Goal: Check status: Check status

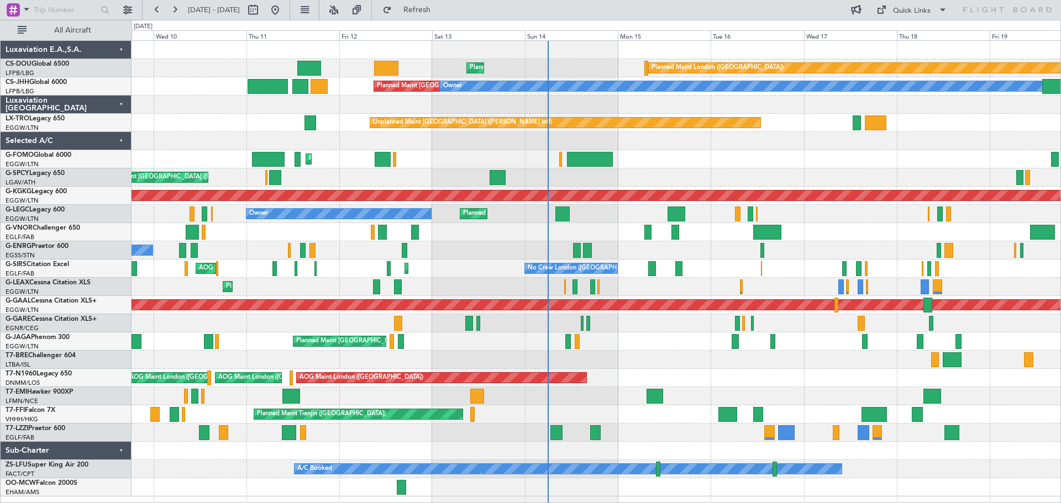
click at [745, 157] on div "Planned Maint [GEOGRAPHIC_DATA] ([GEOGRAPHIC_DATA])" at bounding box center [596, 159] width 929 height 18
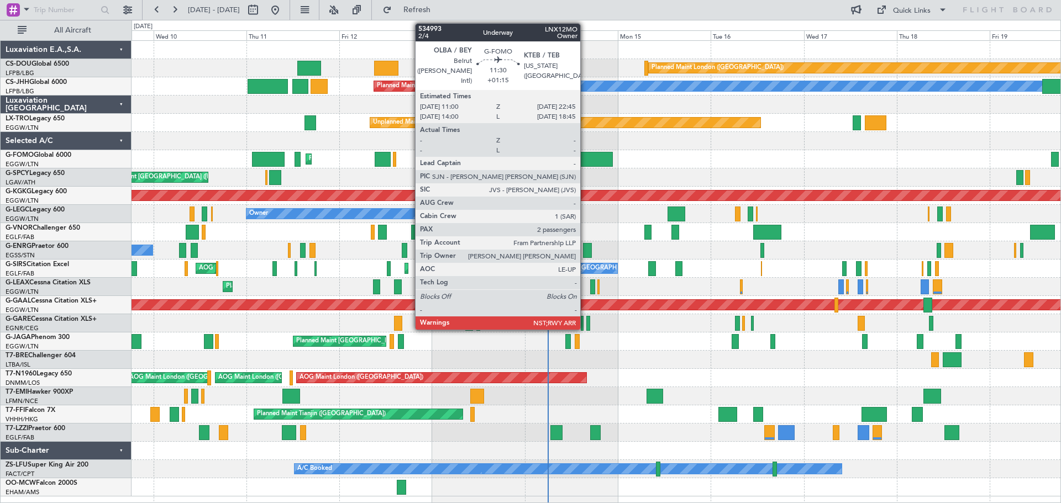
click at [585, 161] on div at bounding box center [590, 159] width 46 height 15
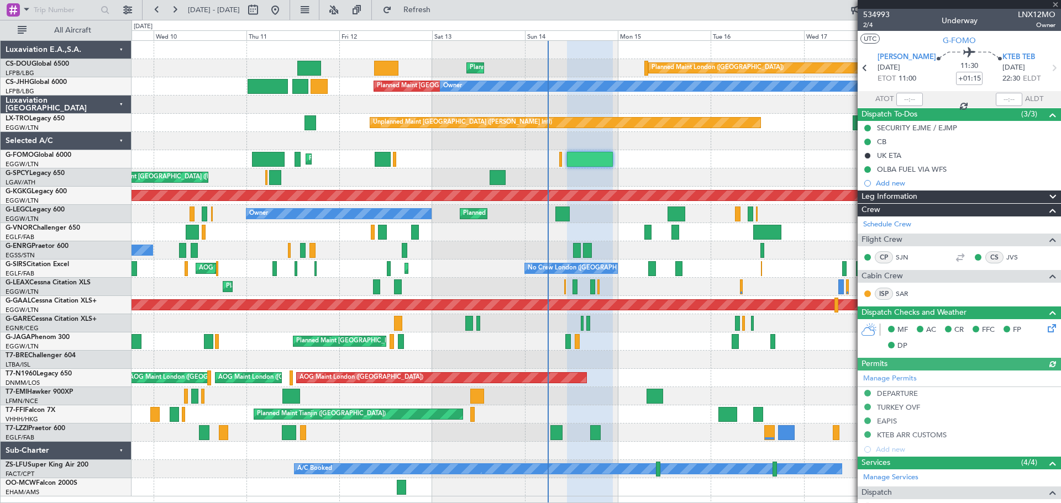
scroll to position [242, 0]
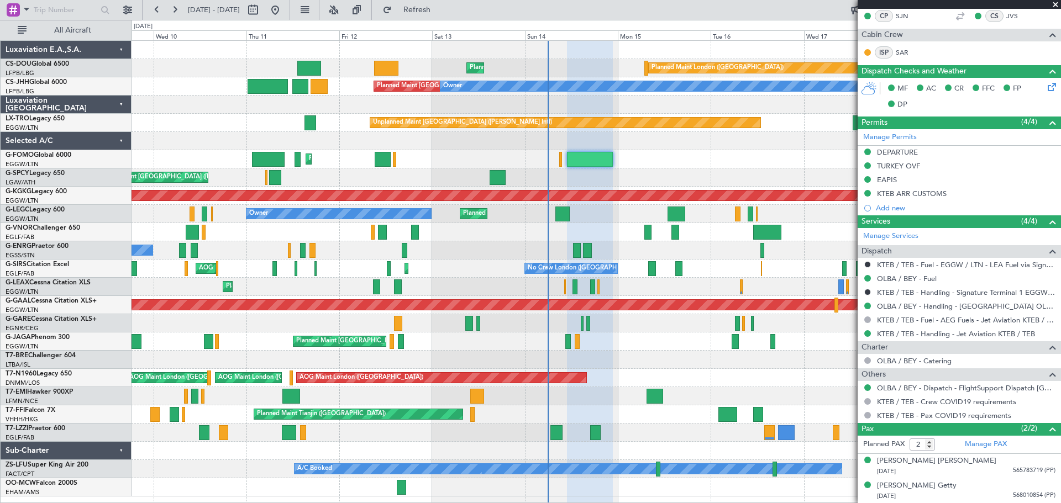
click at [1057, 4] on span at bounding box center [1055, 5] width 11 height 10
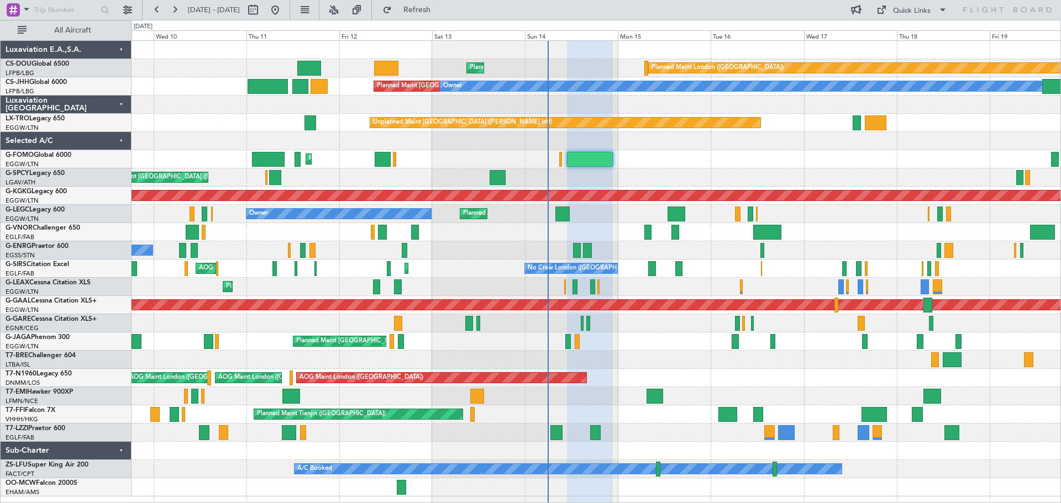
type input "0"
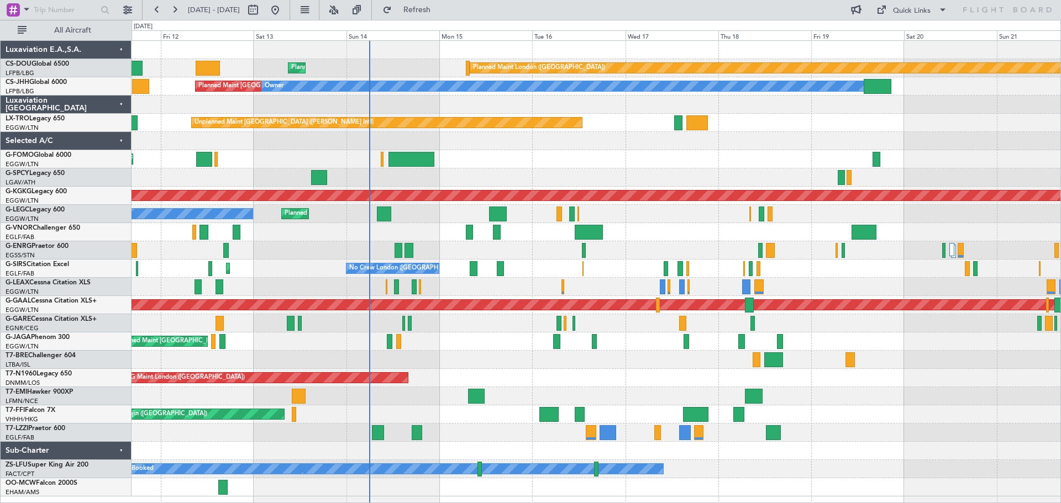
click at [689, 156] on div "Planned Maint [GEOGRAPHIC_DATA] ([GEOGRAPHIC_DATA])" at bounding box center [596, 159] width 929 height 18
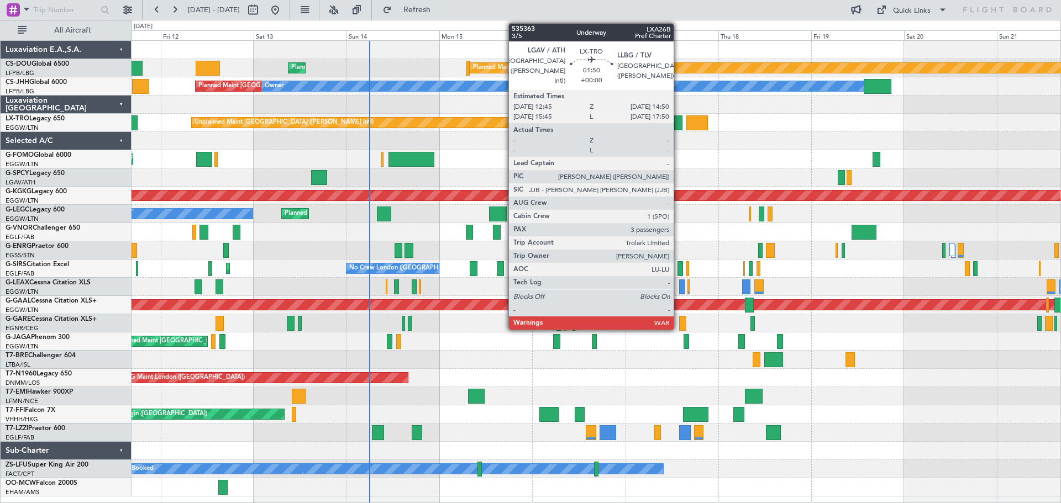
click at [679, 124] on div at bounding box center [678, 123] width 8 height 15
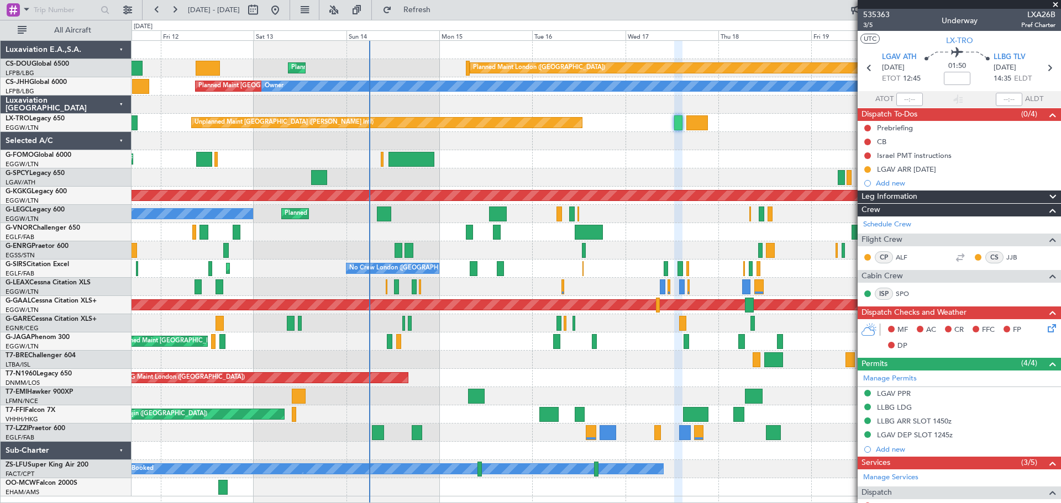
click at [1056, 3] on span at bounding box center [1055, 5] width 11 height 10
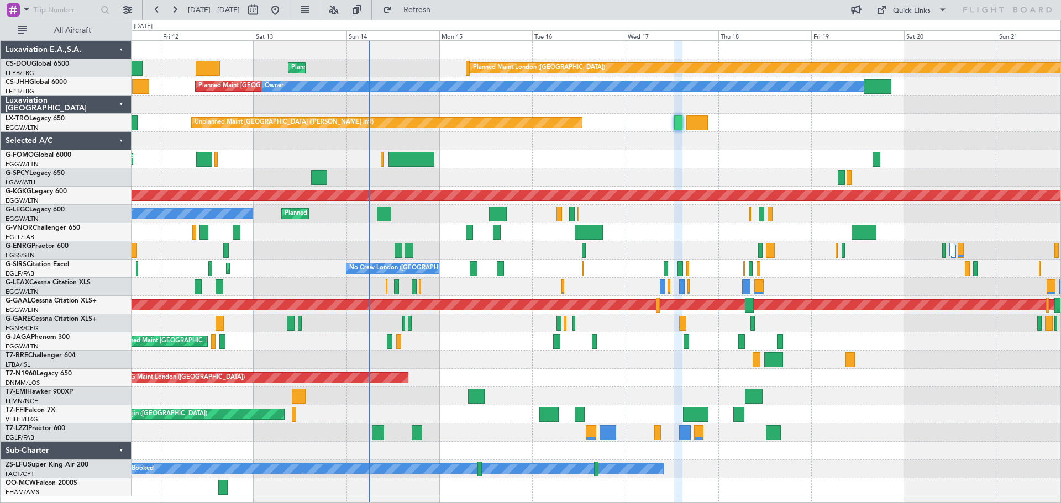
type input "0"
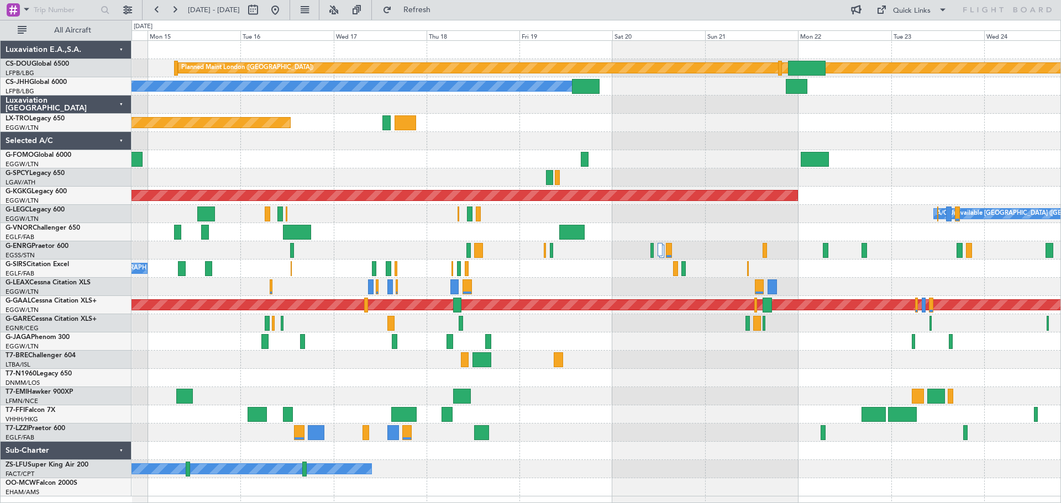
click at [572, 119] on div "Unplanned Maint [GEOGRAPHIC_DATA] ([PERSON_NAME] Intl)" at bounding box center [596, 123] width 929 height 18
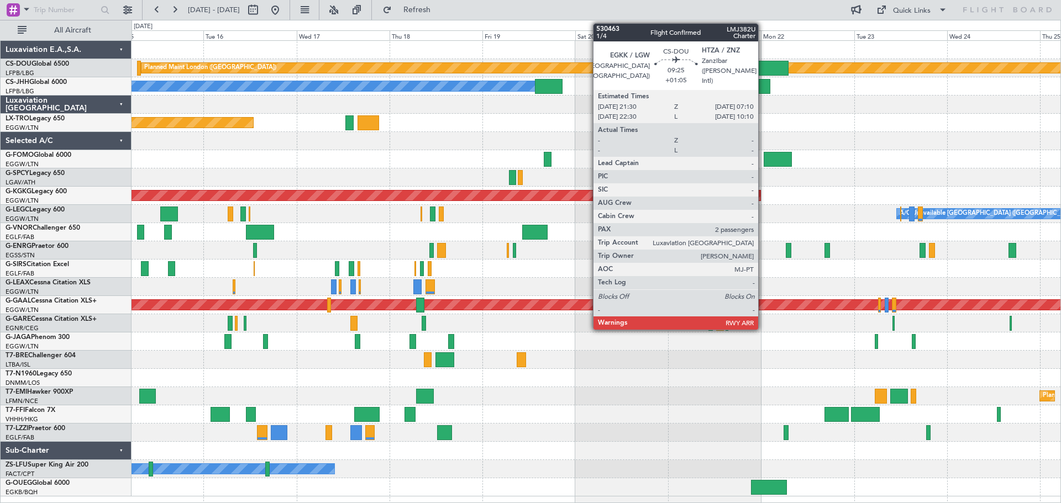
click at [763, 62] on div at bounding box center [770, 68] width 38 height 15
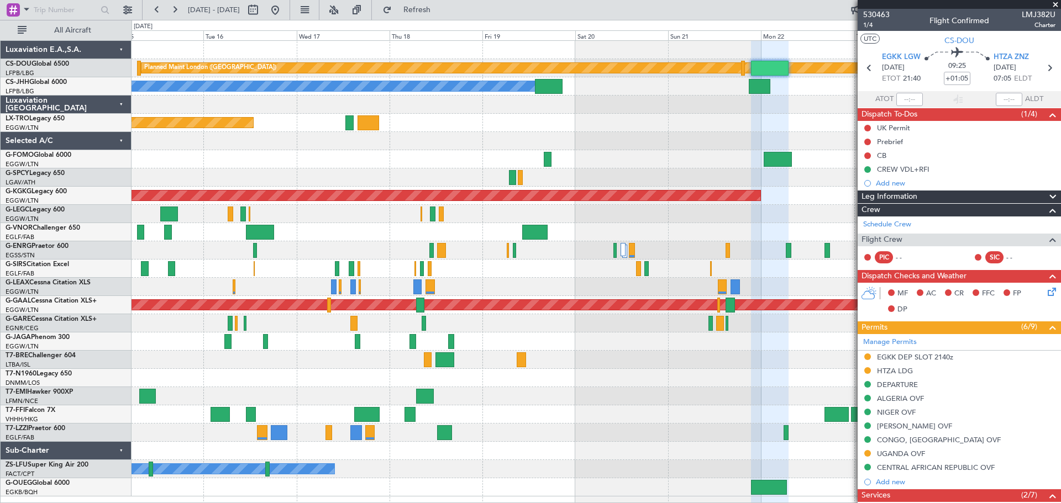
click at [1054, 3] on span at bounding box center [1055, 5] width 11 height 10
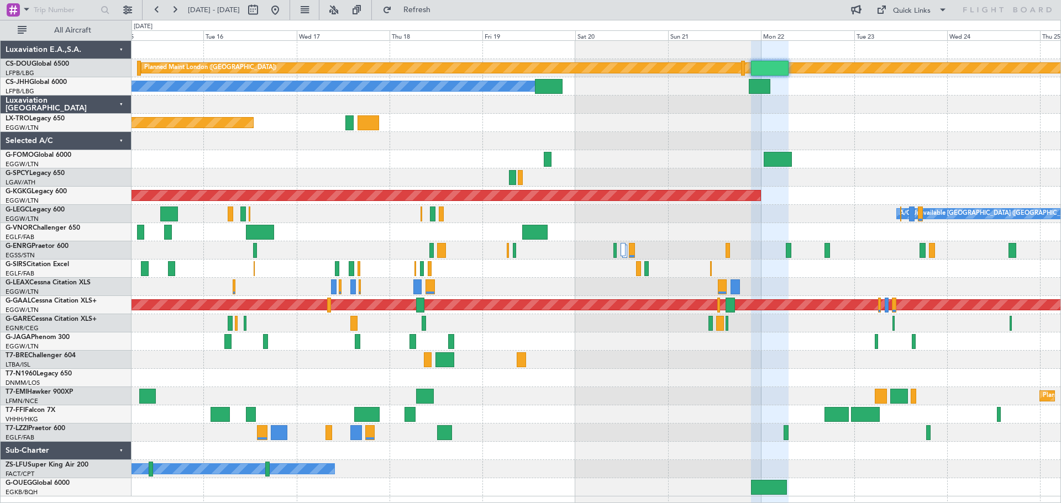
type input "0"
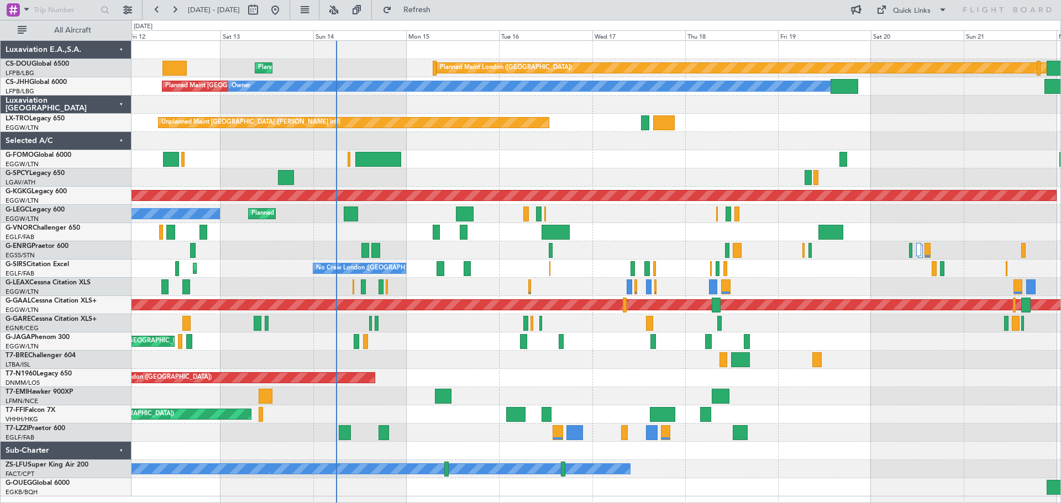
click at [594, 107] on div at bounding box center [596, 105] width 929 height 18
